Goal: Transaction & Acquisition: Book appointment/travel/reservation

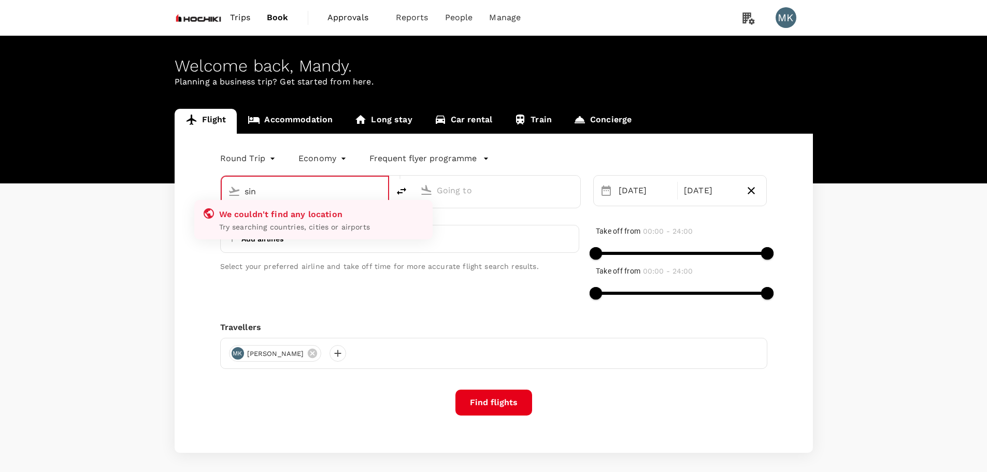
type input "sin"
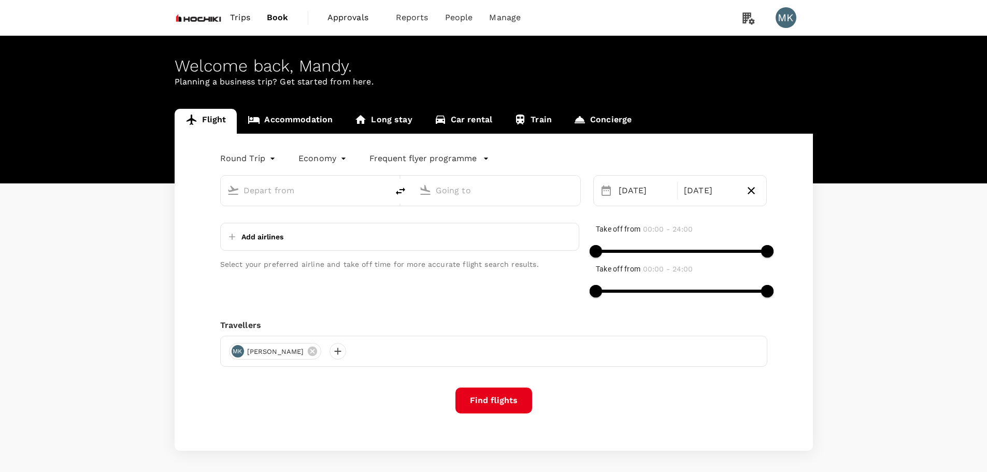
click at [520, 329] on div "Travellers" at bounding box center [493, 325] width 547 height 12
click at [284, 189] on input "text" at bounding box center [305, 190] width 123 height 16
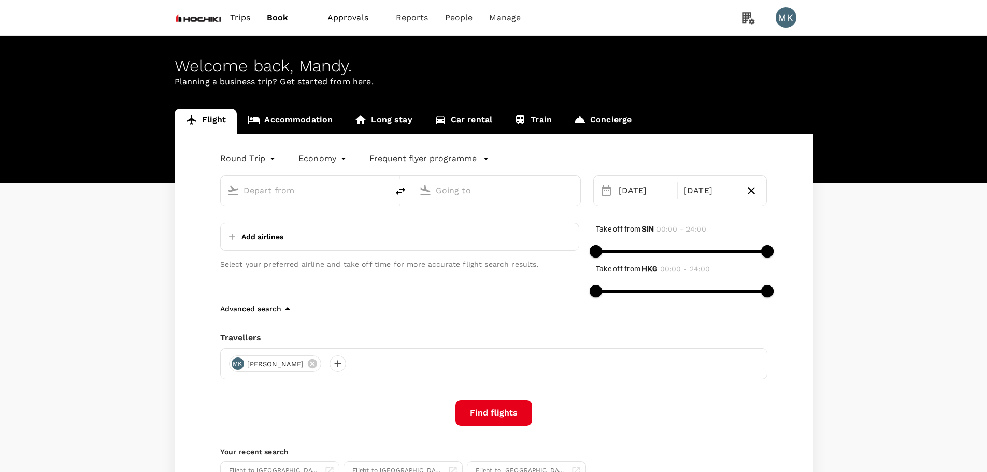
type input "Singapore Changi (SIN)"
type input "Hong Kong Intl (HKG)"
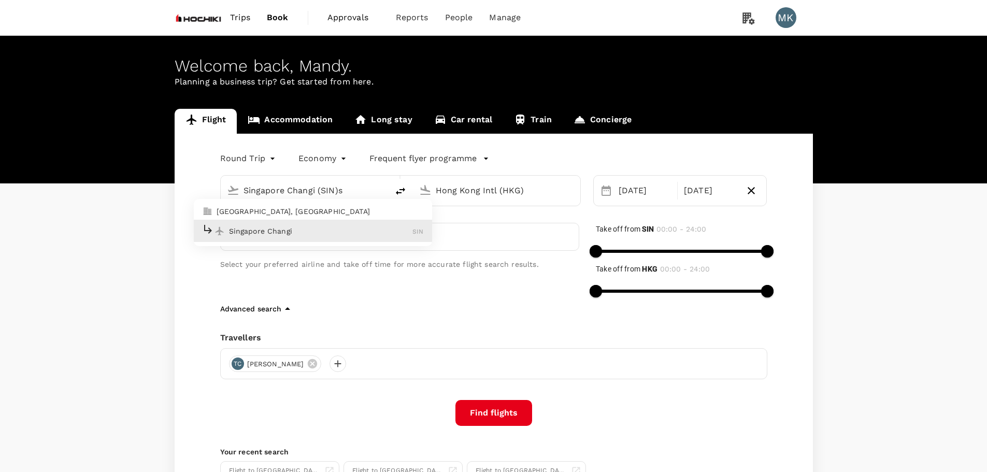
type input "Singapore Changi (SIN)si"
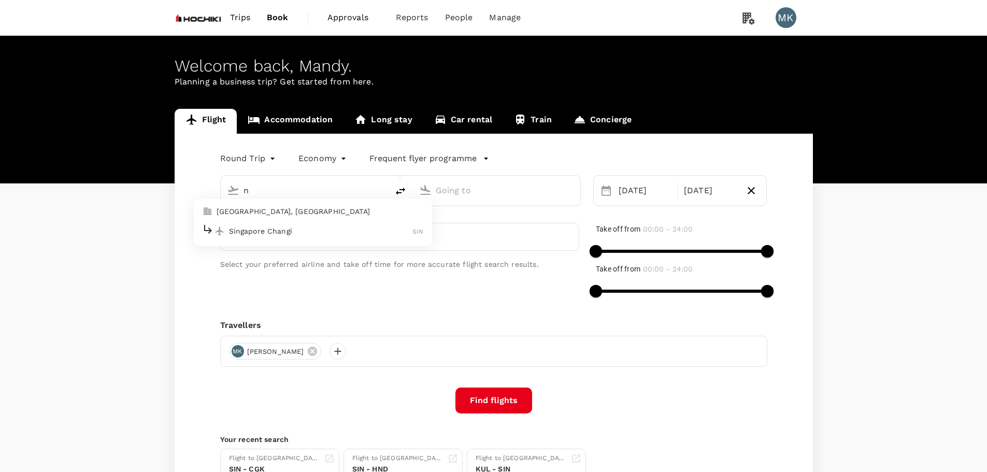
type input "Singapore Changi (SIN)"
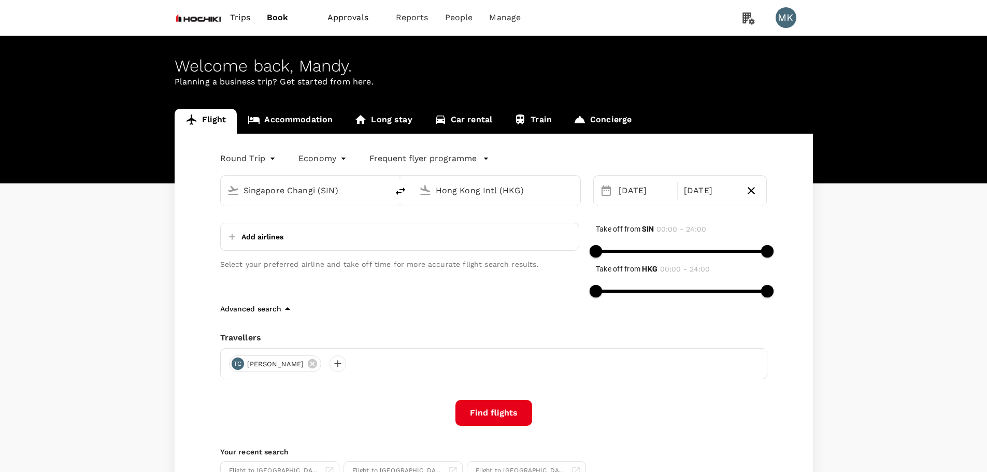
click at [463, 191] on input "Hong Kong Intl (HKG)" at bounding box center [497, 190] width 123 height 16
type input "k"
click at [454, 230] on p "Tokyo Intl" at bounding box center [511, 231] width 181 height 10
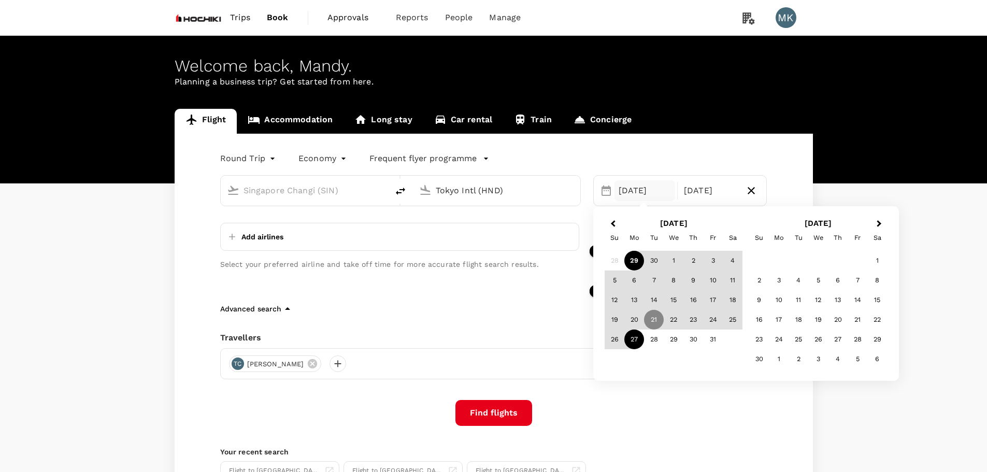
type input "Tokyo Intl (HND)"
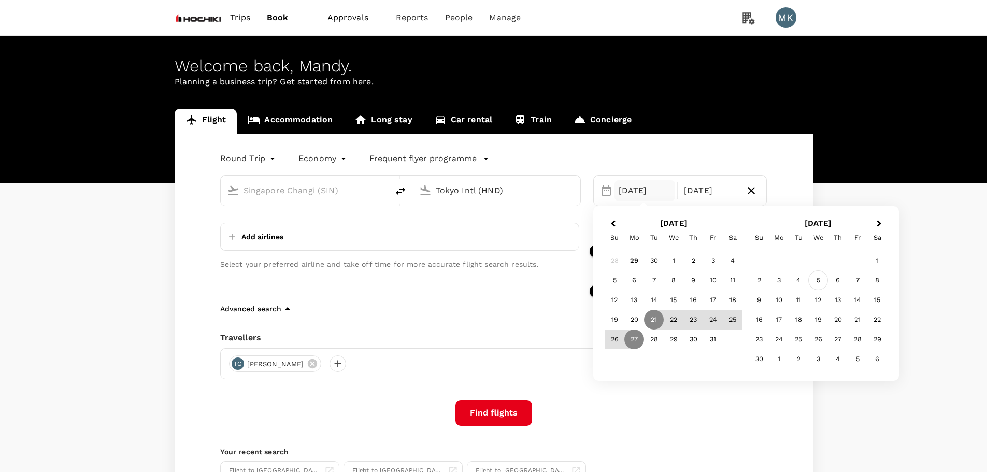
click at [820, 282] on div "5" at bounding box center [818, 281] width 20 height 20
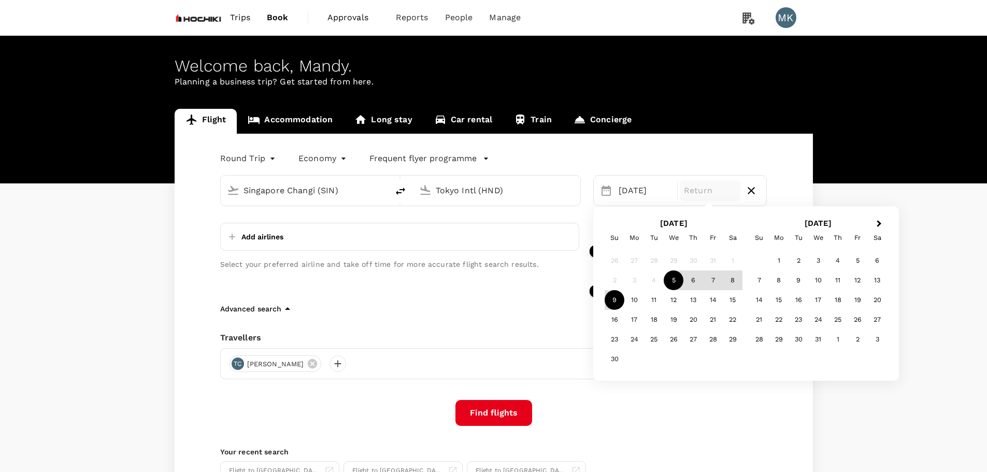
click at [614, 298] on div "9" at bounding box center [615, 300] width 20 height 20
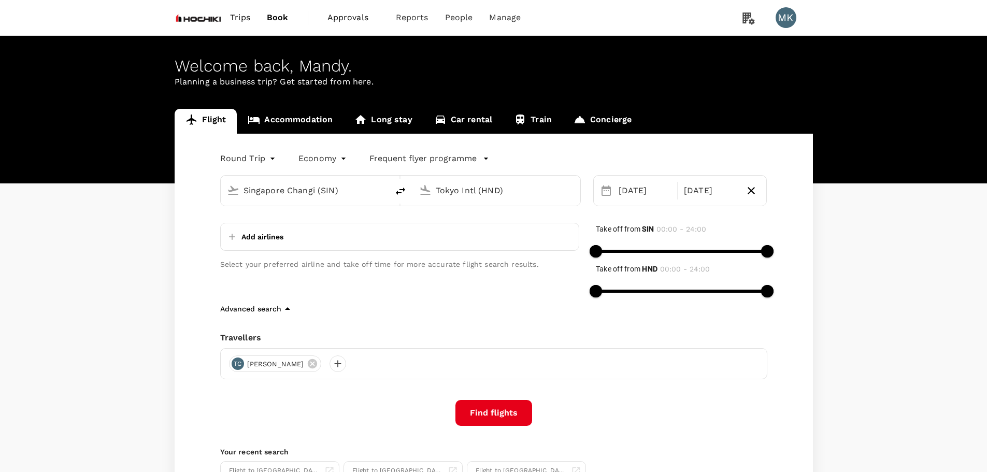
click at [513, 410] on button "Find flights" at bounding box center [494, 413] width 77 height 26
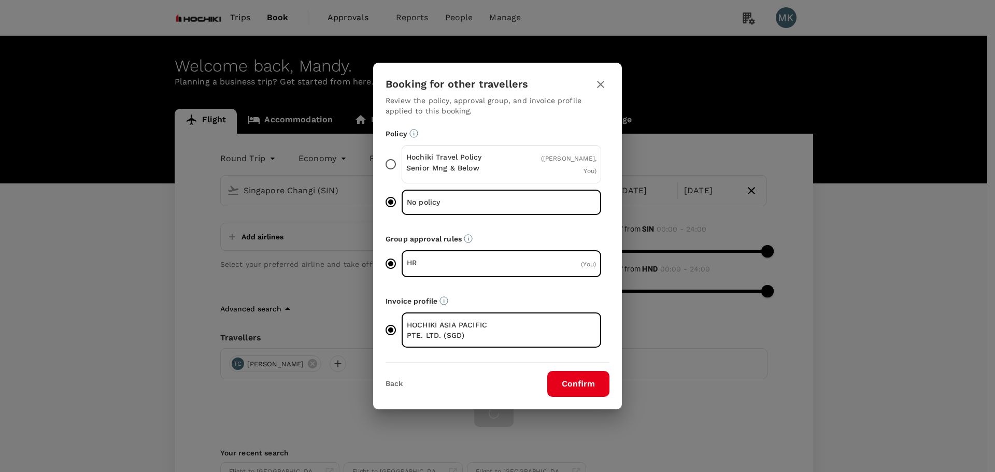
click at [595, 381] on button "Confirm" at bounding box center [578, 384] width 62 height 26
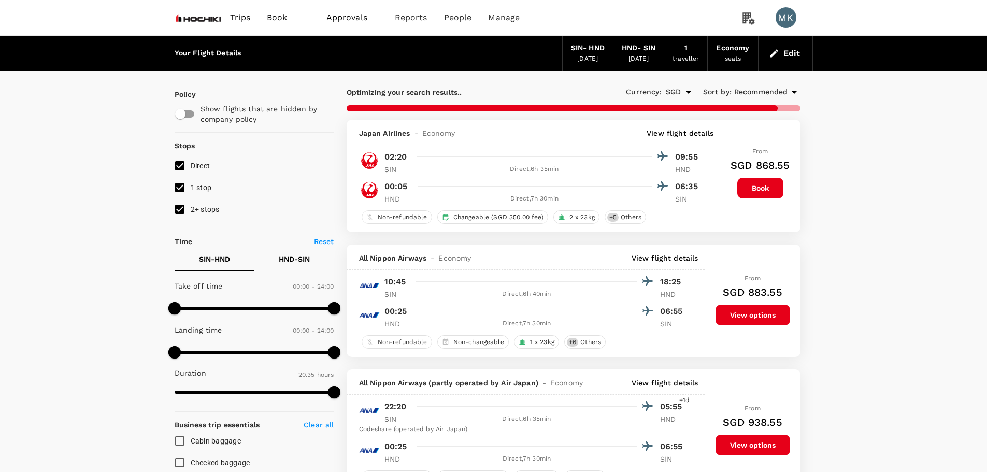
type input "1890"
